Goal: Find contact information: Find contact information

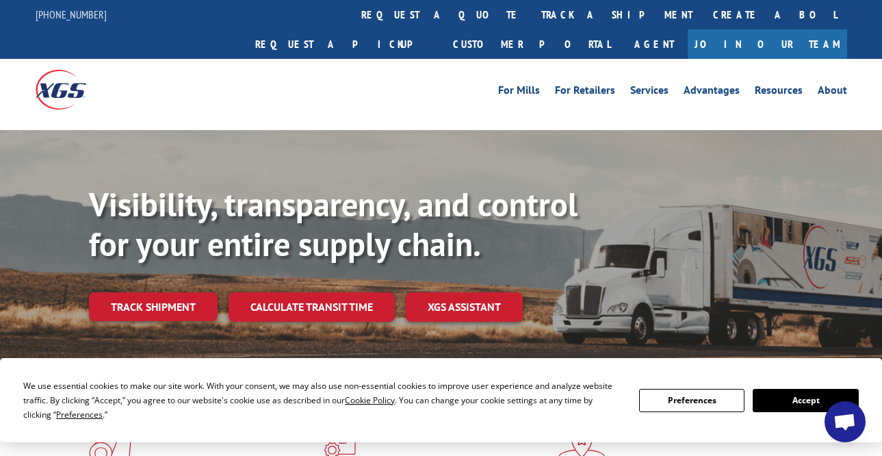
click at [806, 29] on link "Join Our Team" at bounding box center [766, 43] width 159 height 29
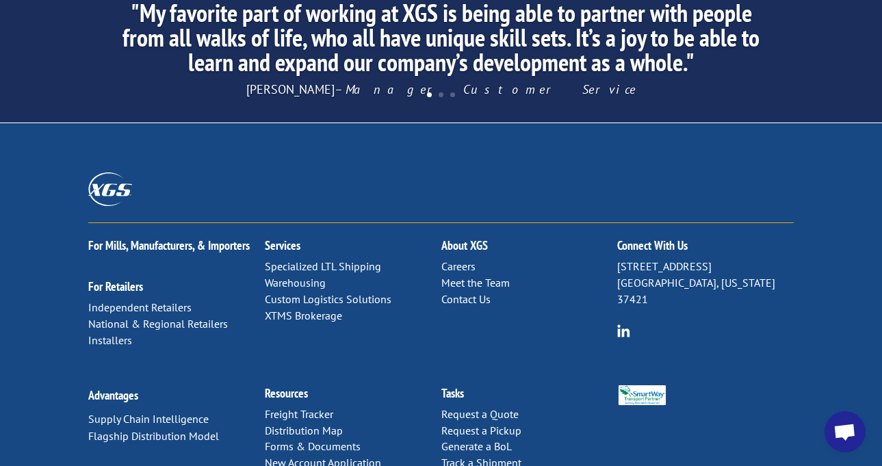
scroll to position [1436, 0]
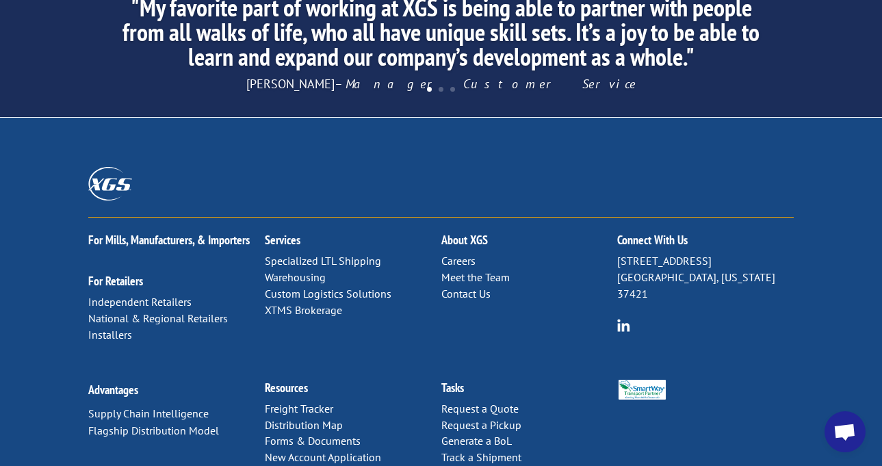
click at [486, 270] on link "Meet the Team" at bounding box center [475, 277] width 68 height 14
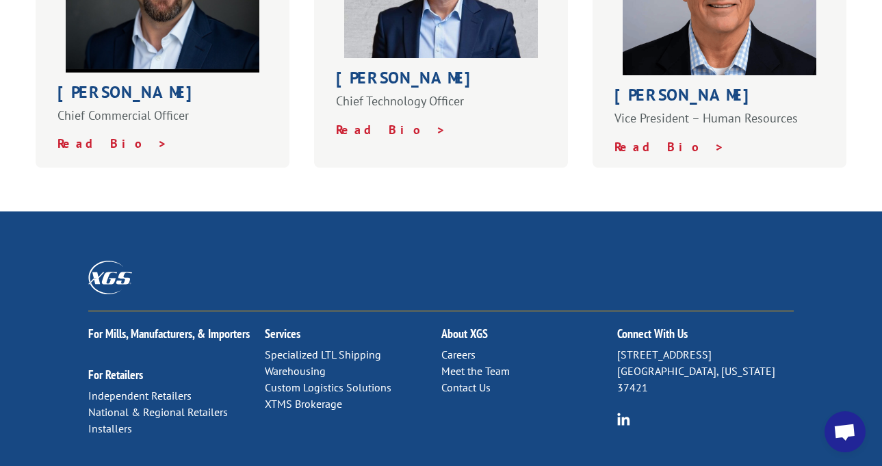
scroll to position [958, 0]
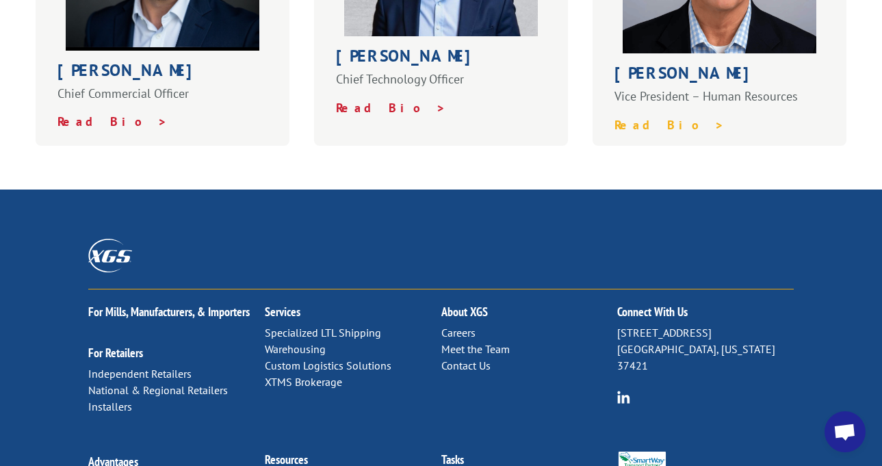
click at [665, 117] on strong "Read Bio >" at bounding box center [669, 125] width 110 height 16
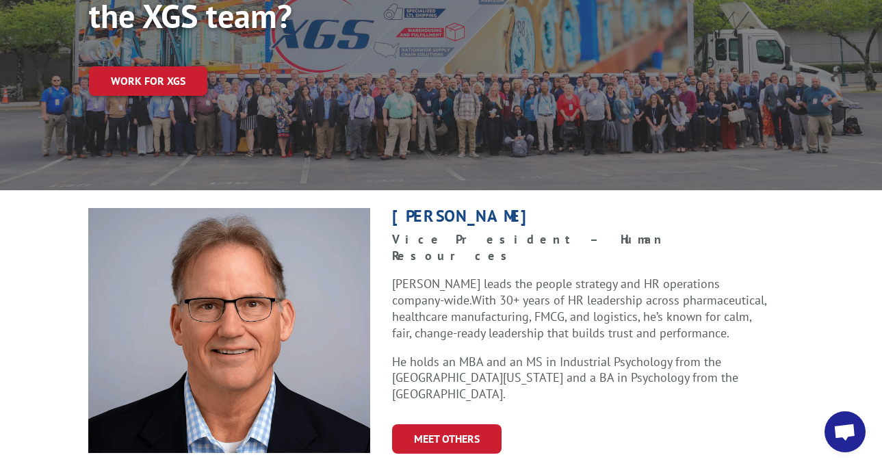
scroll to position [205, 0]
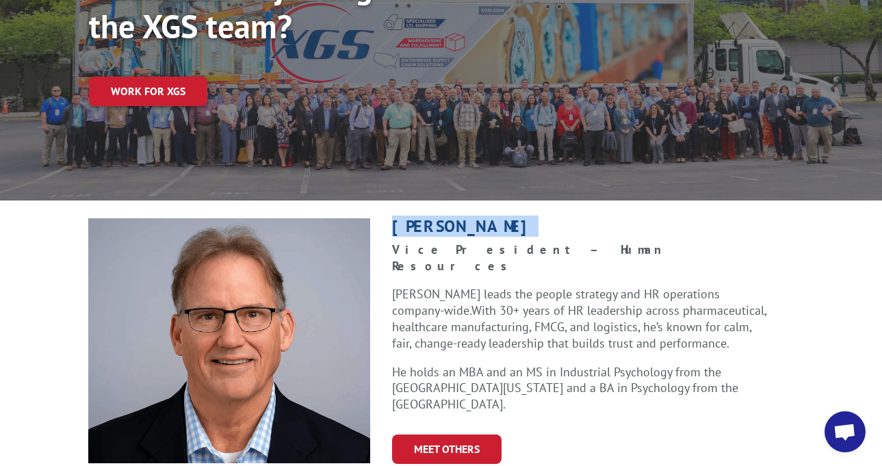
drag, startPoint x: 477, startPoint y: 201, endPoint x: 517, endPoint y: 200, distance: 40.4
click at [517, 218] on div "Kevin Holland Vice President – Human Resources Kevin leads the people strategy …" at bounding box center [581, 341] width 423 height 246
copy h1 "Kevin Holland"
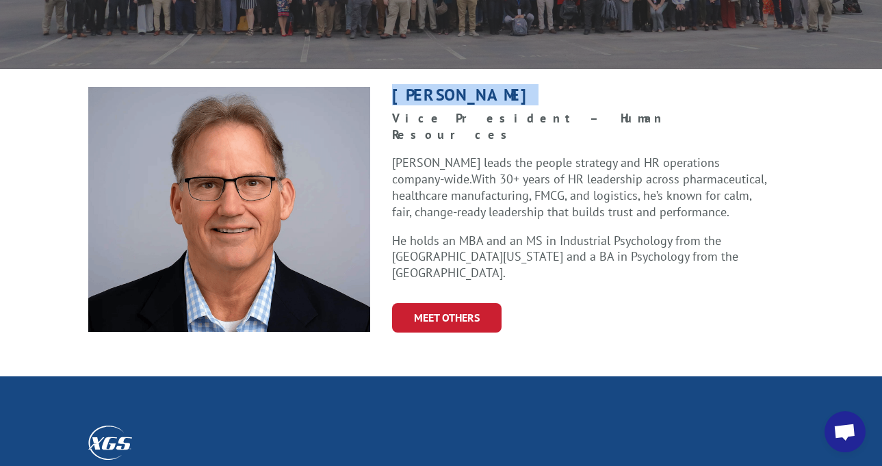
scroll to position [342, 0]
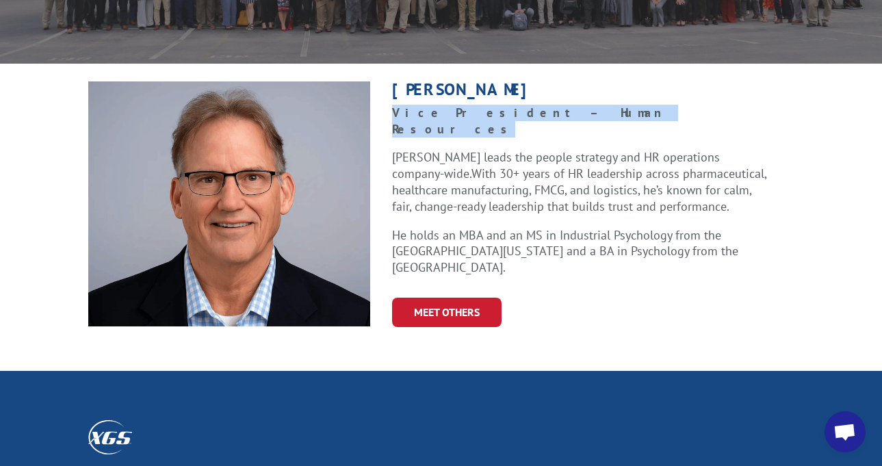
drag, startPoint x: 391, startPoint y: 86, endPoint x: 603, endPoint y: 87, distance: 212.1
click at [603, 87] on div "Kevin Holland Vice President – Human Resources Kevin leads the people strategy …" at bounding box center [581, 204] width 423 height 246
copy strong "Vice President – Human Resources"
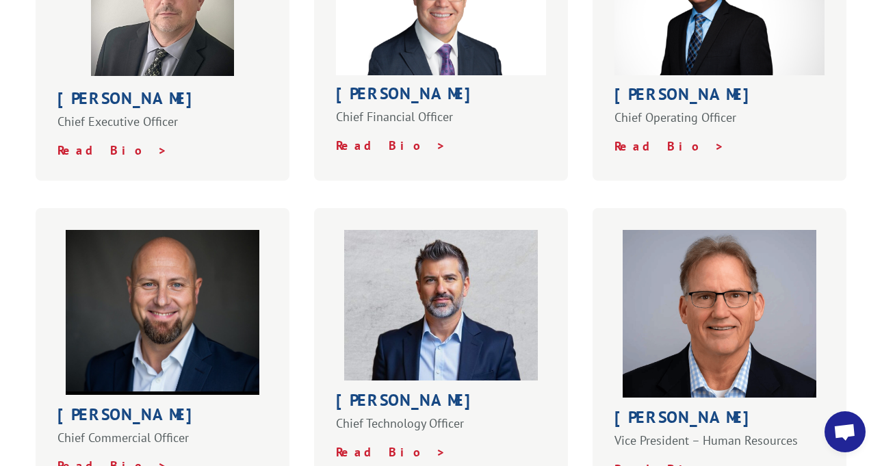
scroll to position [547, 0]
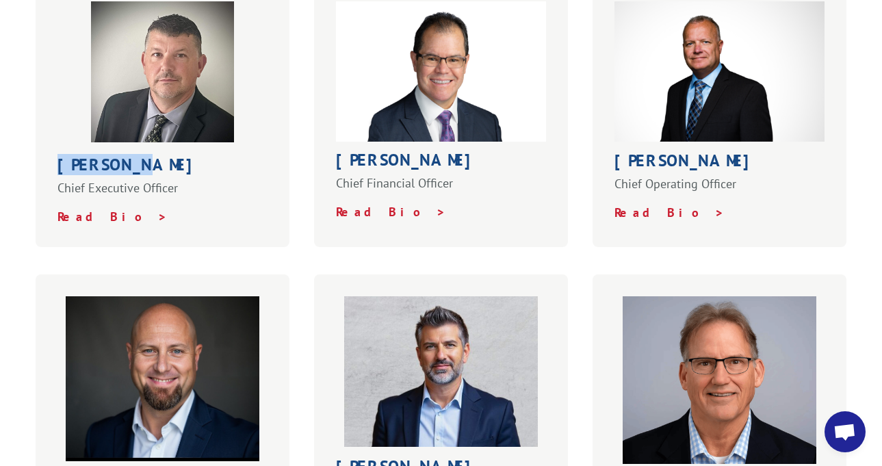
drag, startPoint x: 59, startPoint y: 129, endPoint x: 226, endPoint y: 116, distance: 168.1
click at [227, 157] on h1 "[PERSON_NAME]" at bounding box center [162, 168] width 211 height 23
copy h1 "[PERSON_NAME]"
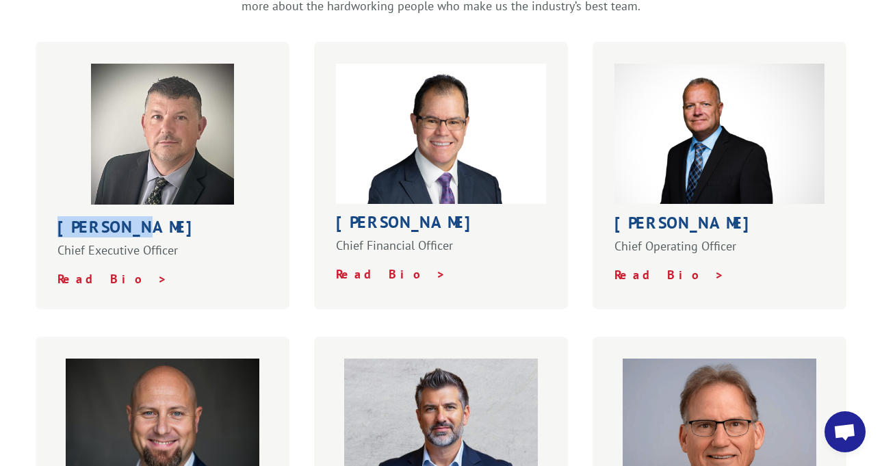
scroll to position [479, 0]
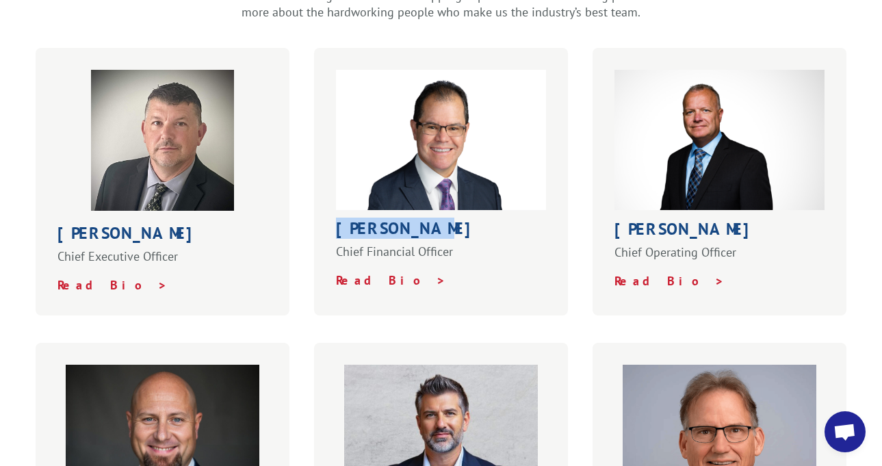
drag, startPoint x: 337, startPoint y: 199, endPoint x: 432, endPoint y: 197, distance: 95.1
click at [432, 220] on h1 "[PERSON_NAME]" at bounding box center [441, 231] width 211 height 23
copy h1 "[PERSON_NAME]"
